Goal: Task Accomplishment & Management: Use online tool/utility

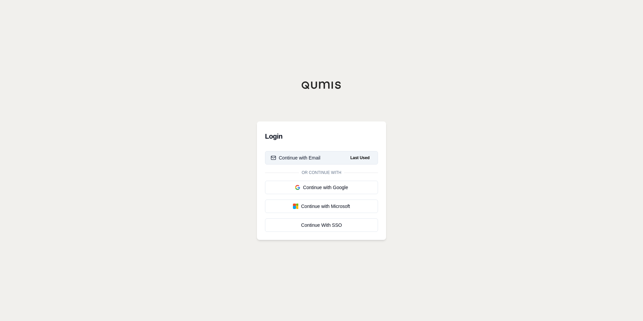
click at [329, 160] on button "Continue with Email Last Used" at bounding box center [321, 157] width 113 height 13
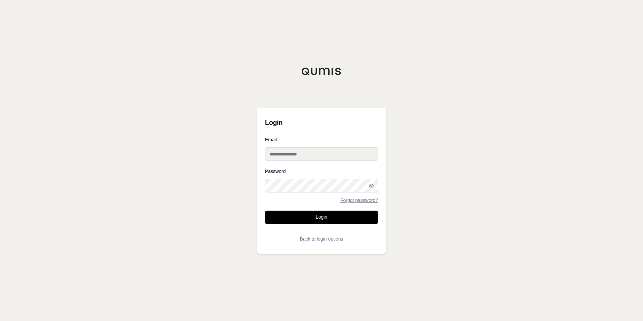
type input "**********"
click at [324, 216] on button "Login" at bounding box center [321, 216] width 113 height 13
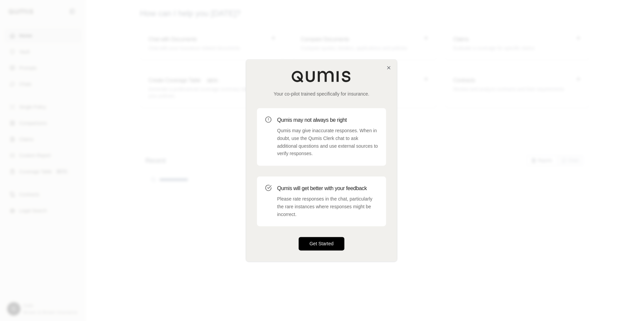
click at [312, 244] on button "Get Started" at bounding box center [322, 243] width 46 height 13
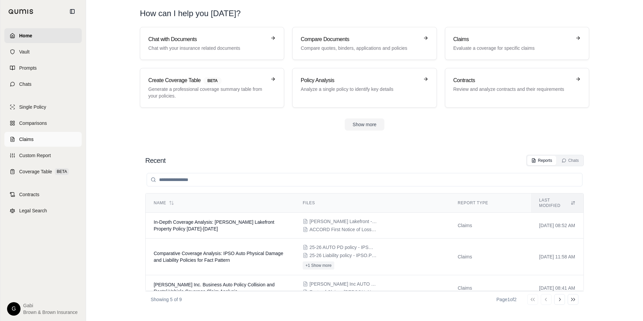
click at [36, 140] on link "Claims" at bounding box center [42, 139] width 77 height 15
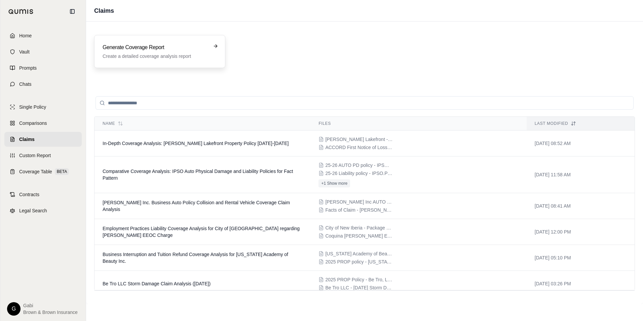
click at [187, 51] on h3 "Generate Coverage Report" at bounding box center [155, 47] width 105 height 8
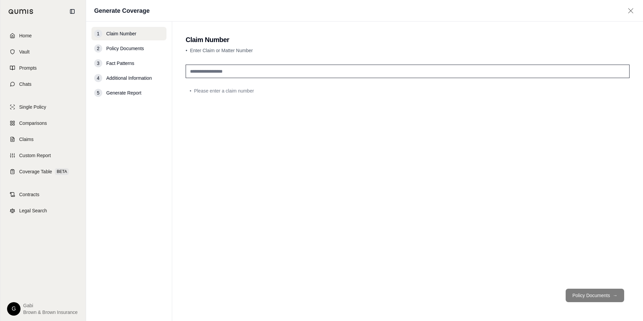
click at [239, 68] on input "text" at bounding box center [408, 71] width 444 height 13
click at [235, 69] on input "text" at bounding box center [408, 71] width 444 height 13
type input "**********"
click at [597, 295] on button "Policy Documents →" at bounding box center [595, 294] width 59 height 13
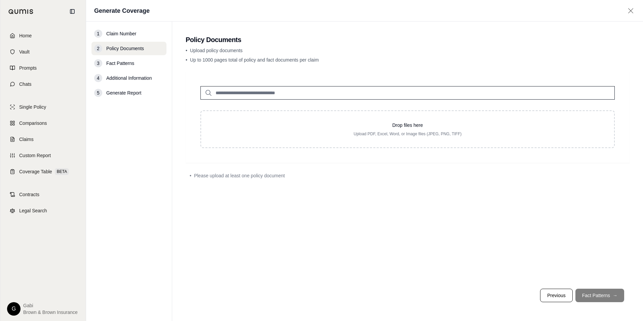
click at [248, 93] on input "search" at bounding box center [407, 92] width 414 height 13
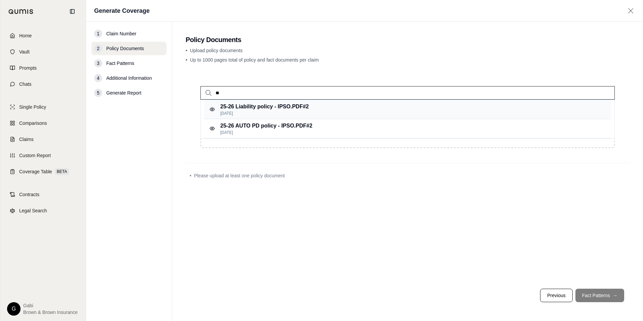
type input "**"
click at [259, 110] on p "25-26 Liability policy - IPSO.PDF #2" at bounding box center [264, 107] width 88 height 8
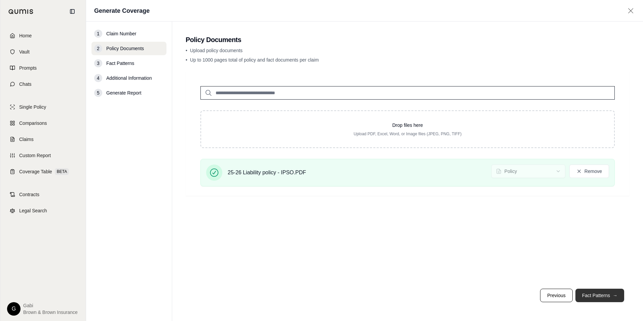
click at [592, 294] on button "Fact Patterns →" at bounding box center [599, 294] width 49 height 13
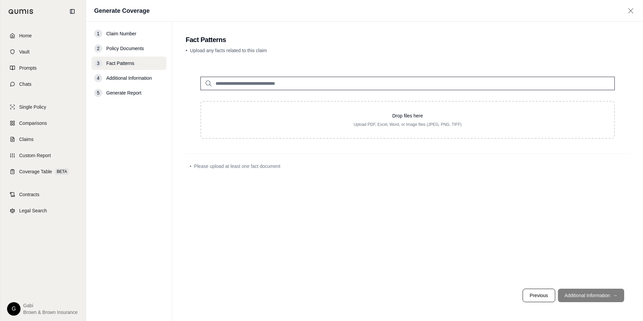
click at [238, 83] on input "search" at bounding box center [407, 83] width 414 height 13
type input "*"
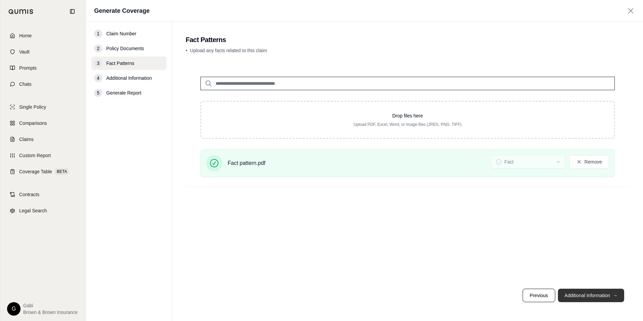
click at [588, 295] on button "Additional Information →" at bounding box center [591, 294] width 66 height 13
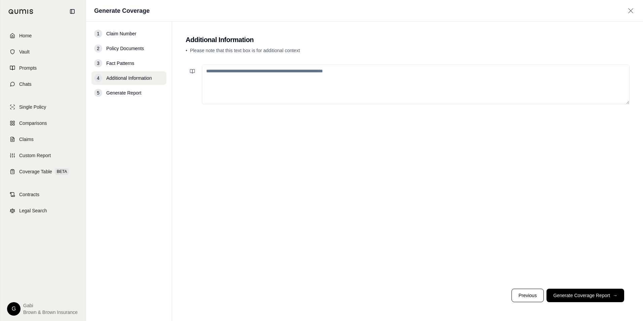
click at [260, 80] on textarea at bounding box center [416, 85] width 428 height 40
type textarea "*"
drag, startPoint x: 459, startPoint y: 72, endPoint x: 463, endPoint y: 74, distance: 4.7
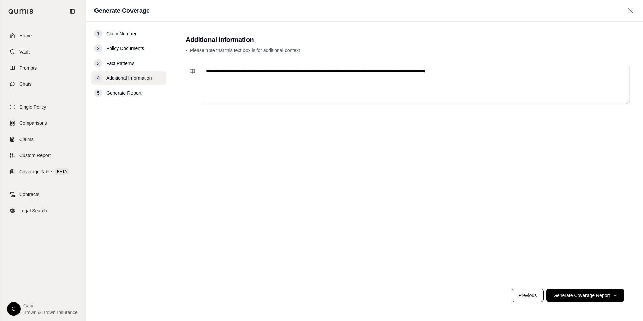
click at [461, 73] on textarea "**********" at bounding box center [416, 85] width 428 height 40
click at [481, 71] on textarea "**********" at bounding box center [416, 85] width 428 height 40
click at [511, 73] on textarea "**********" at bounding box center [416, 85] width 428 height 40
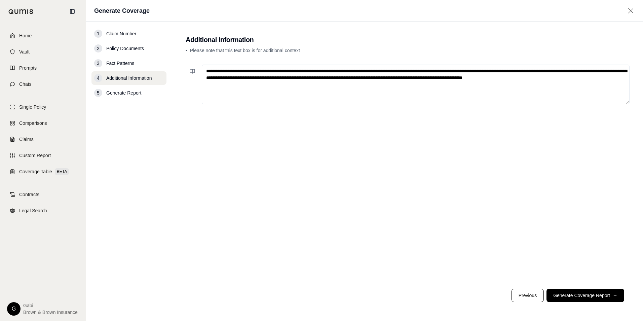
click at [229, 85] on textarea "**********" at bounding box center [416, 85] width 428 height 40
type textarea "**********"
click at [597, 298] on button "Generate Coverage Report →" at bounding box center [585, 294] width 78 height 13
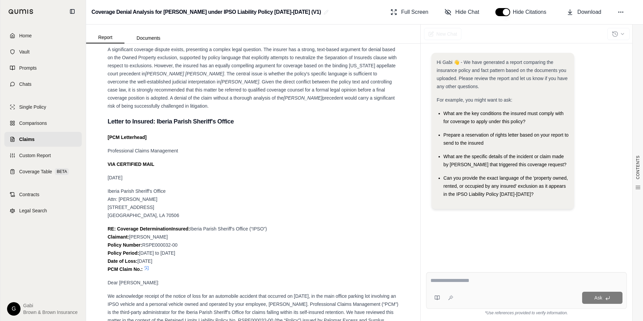
scroll to position [807, 0]
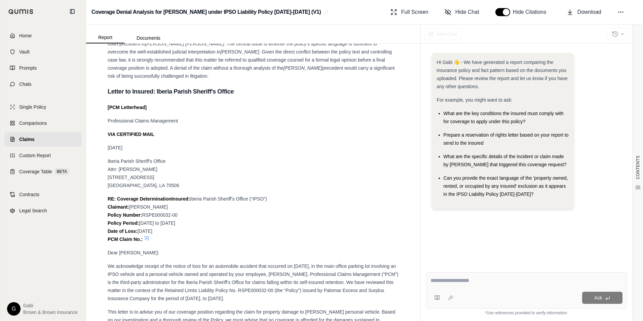
click at [116, 110] on strong "[PCM Letterhead]" at bounding box center [127, 107] width 39 height 5
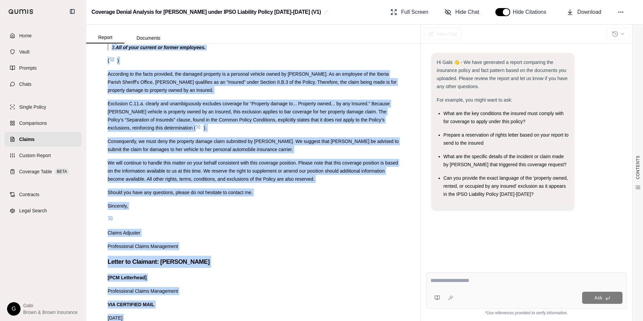
scroll to position [1300, 0]
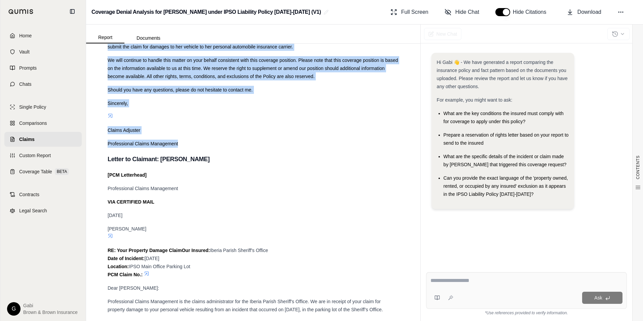
drag, startPoint x: 107, startPoint y: 115, endPoint x: 266, endPoint y: 148, distance: 163.1
click at [266, 148] on div "CONTENTS Table of Contents Key Findings: COVERAGE ANALYSIS REPORT Claim Informa…" at bounding box center [253, 52] width 302 height 2600
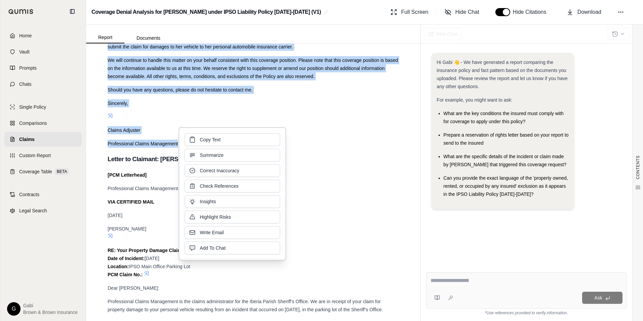
copy div "[LOR Ipsumdolor] Sitametconse Adipis Elitseddoe TEM INCIDIDUN UTLA Etdolor 49, …"
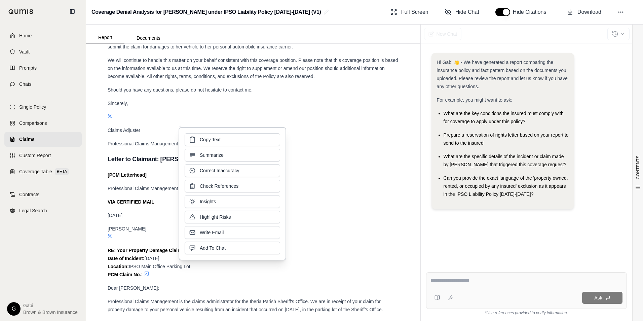
click at [371, 214] on div "Key Findings: The insurer has a strong initial basis to deny the claim based on…" at bounding box center [253, 49] width 291 height 2584
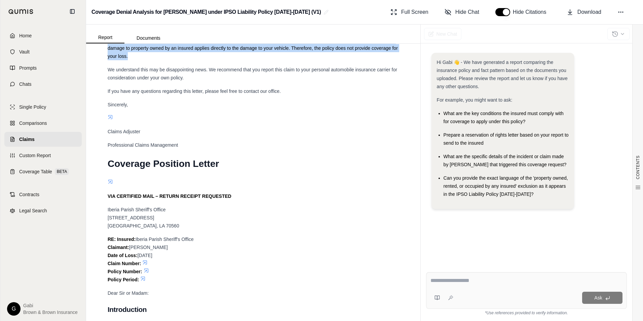
scroll to position [1618, 0]
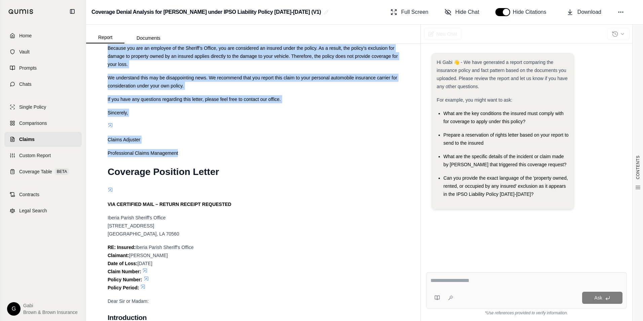
drag, startPoint x: 107, startPoint y: 83, endPoint x: 202, endPoint y: 161, distance: 123.3
click at [330, 144] on div "Claims Adjuster" at bounding box center [253, 140] width 291 height 8
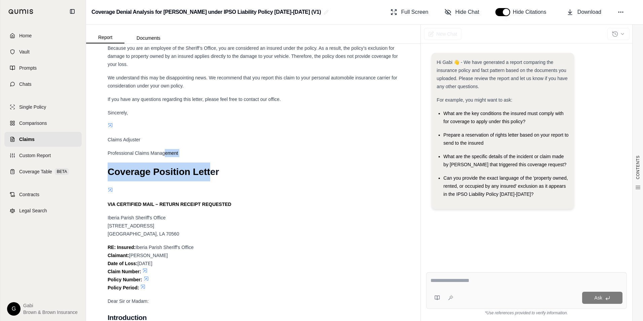
drag, startPoint x: 212, startPoint y: 176, endPoint x: 165, endPoint y: 165, distance: 48.7
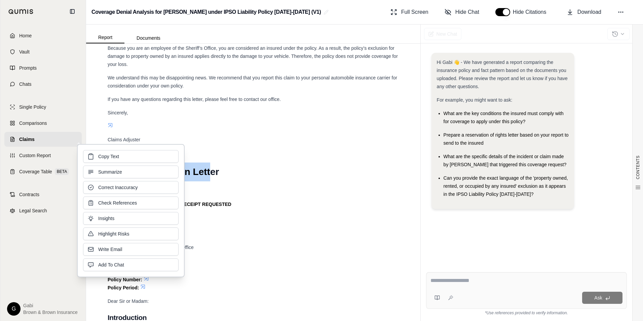
drag, startPoint x: 165, startPoint y: 165, endPoint x: 272, endPoint y: 166, distance: 107.6
click at [272, 157] on div "Professional Claims Management" at bounding box center [253, 153] width 291 height 8
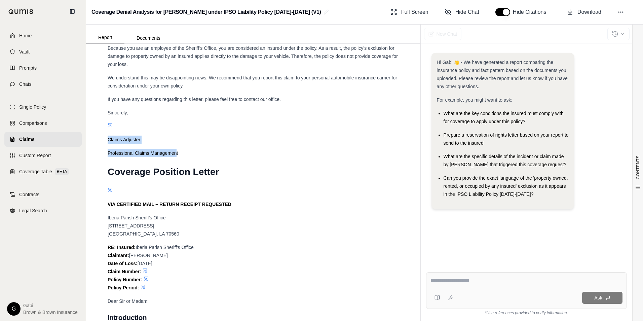
drag, startPoint x: 177, startPoint y: 169, endPoint x: 114, endPoint y: 138, distance: 70.5
drag, startPoint x: 114, startPoint y: 138, endPoint x: 221, endPoint y: 157, distance: 108.6
click at [221, 144] on div "Claims Adjuster" at bounding box center [253, 140] width 291 height 8
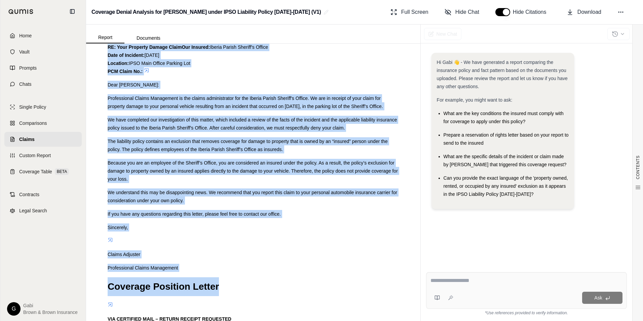
scroll to position [1505, 0]
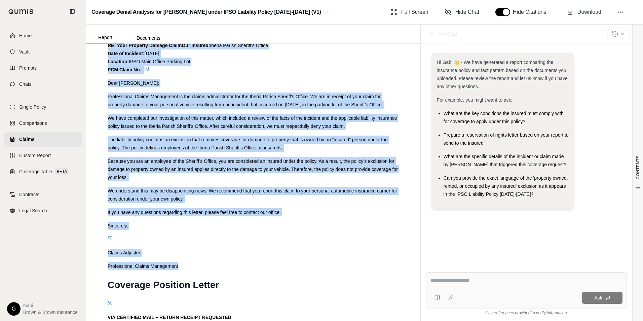
drag, startPoint x: 107, startPoint y: 67, endPoint x: 240, endPoint y: 279, distance: 249.7
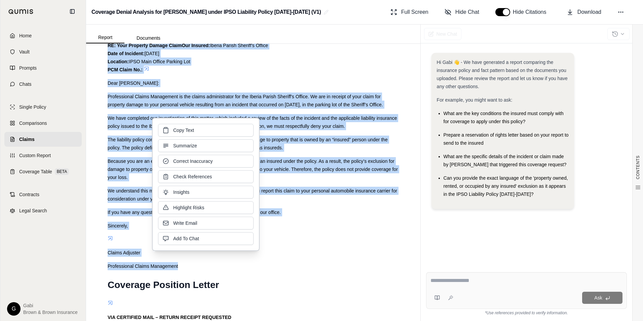
drag, startPoint x: 164, startPoint y: 130, endPoint x: 148, endPoint y: 132, distance: 15.9
click at [164, 129] on icon at bounding box center [165, 130] width 7 height 7
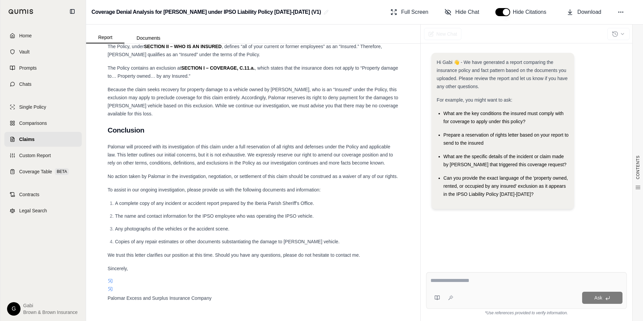
scroll to position [2363, 0]
click at [34, 212] on span "Legal Search" at bounding box center [33, 210] width 28 height 7
